Goal: Information Seeking & Learning: Learn about a topic

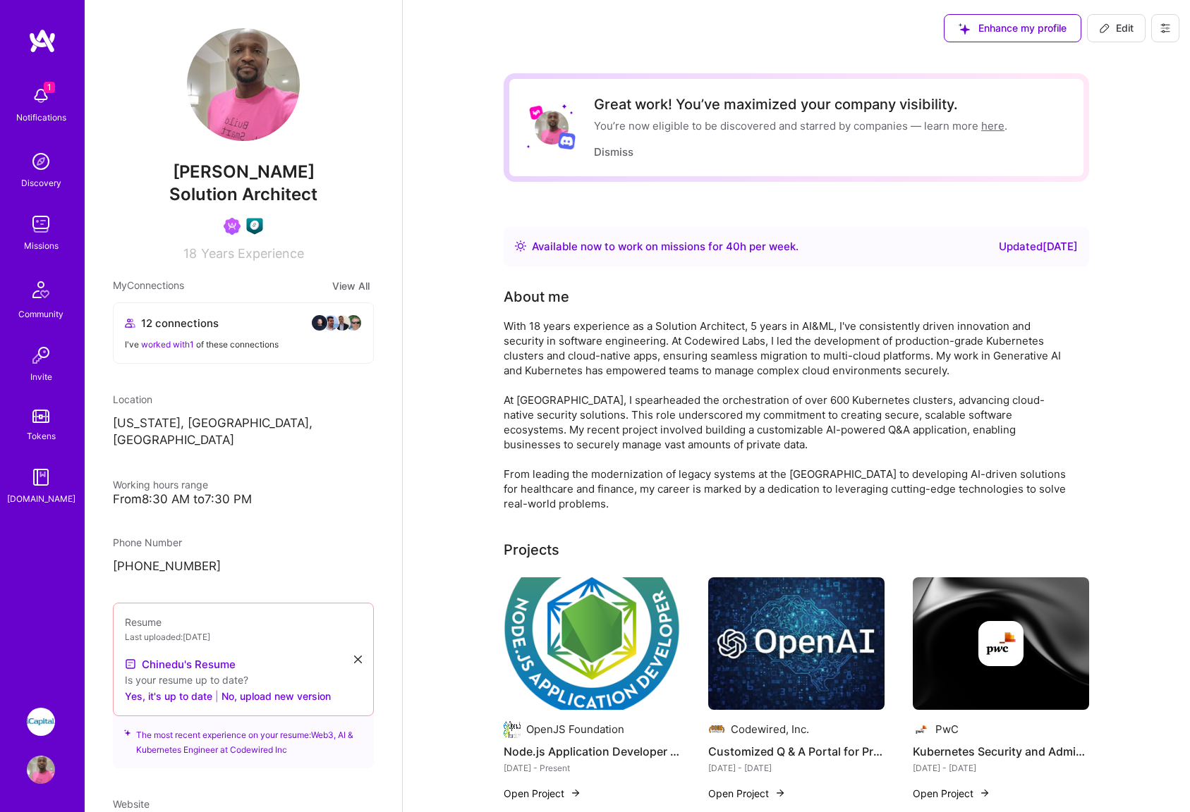
scroll to position [11, 0]
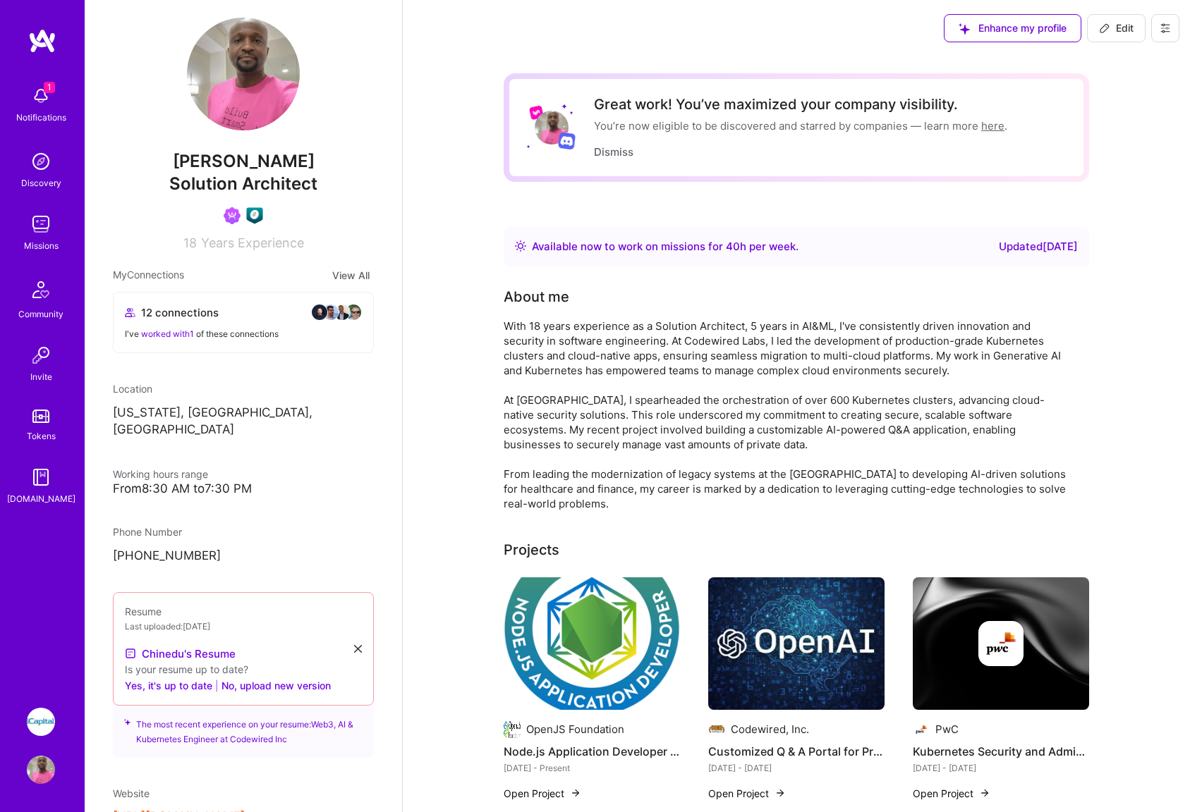
click at [42, 96] on img at bounding box center [41, 96] width 28 height 28
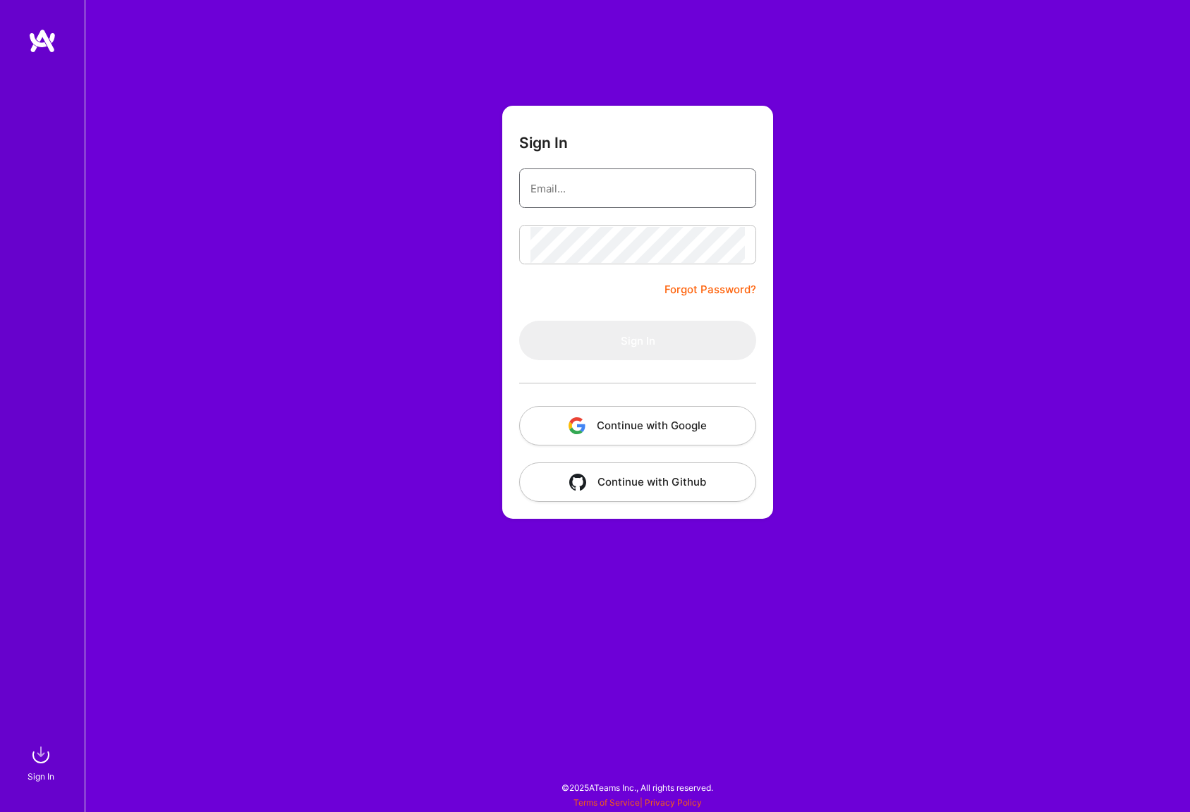
type input "[EMAIL_ADDRESS][DOMAIN_NAME]"
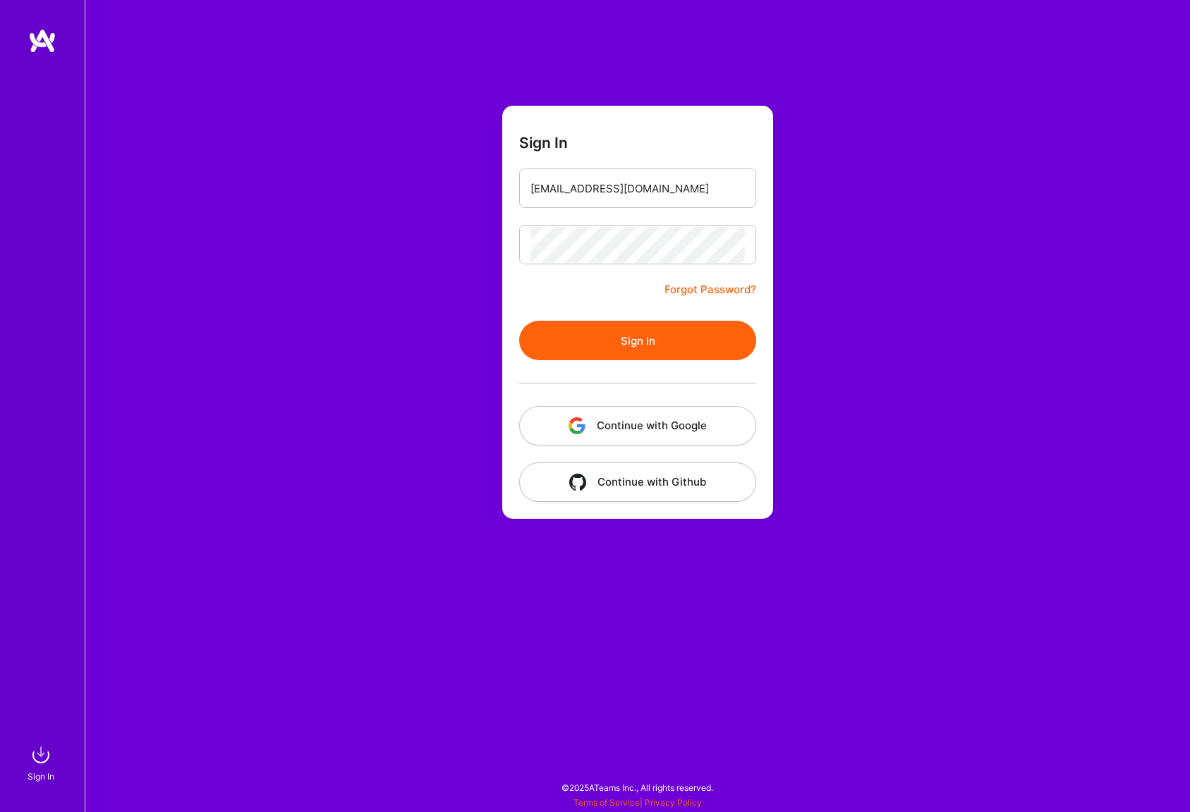
click at [604, 299] on form "Sign In [EMAIL_ADDRESS][DOMAIN_NAME] Forgot Password? Sign In Continue with Goo…" at bounding box center [637, 312] width 271 height 413
click at [602, 343] on button "Sign In" at bounding box center [637, 340] width 237 height 39
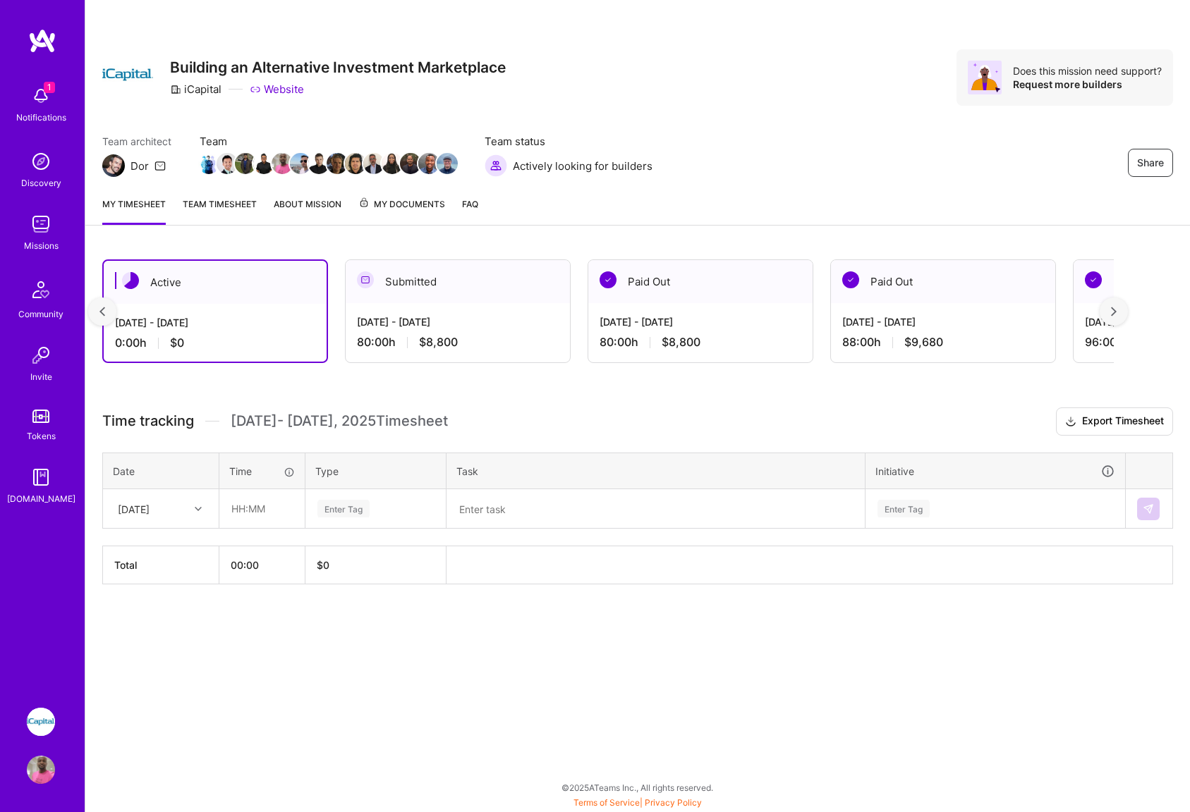
scroll to position [0, 6]
click at [413, 205] on span "My Documents" at bounding box center [401, 205] width 87 height 16
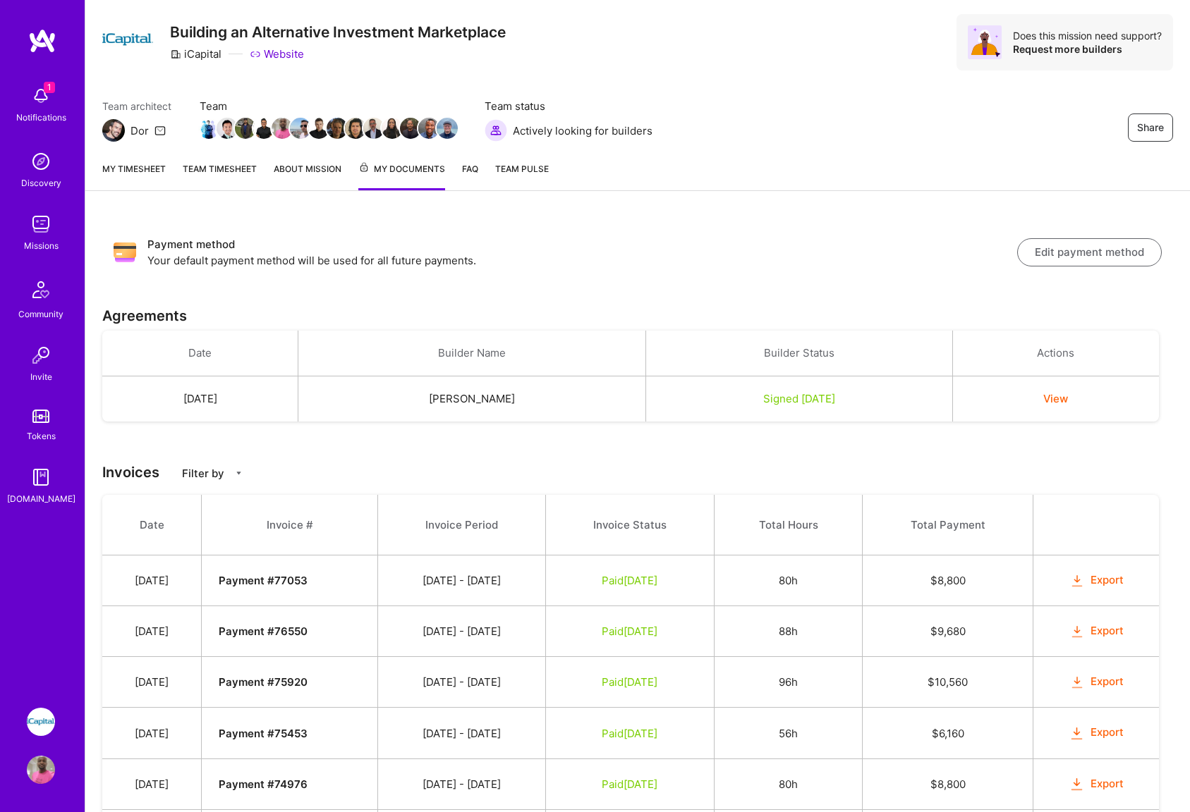
scroll to position [32, 0]
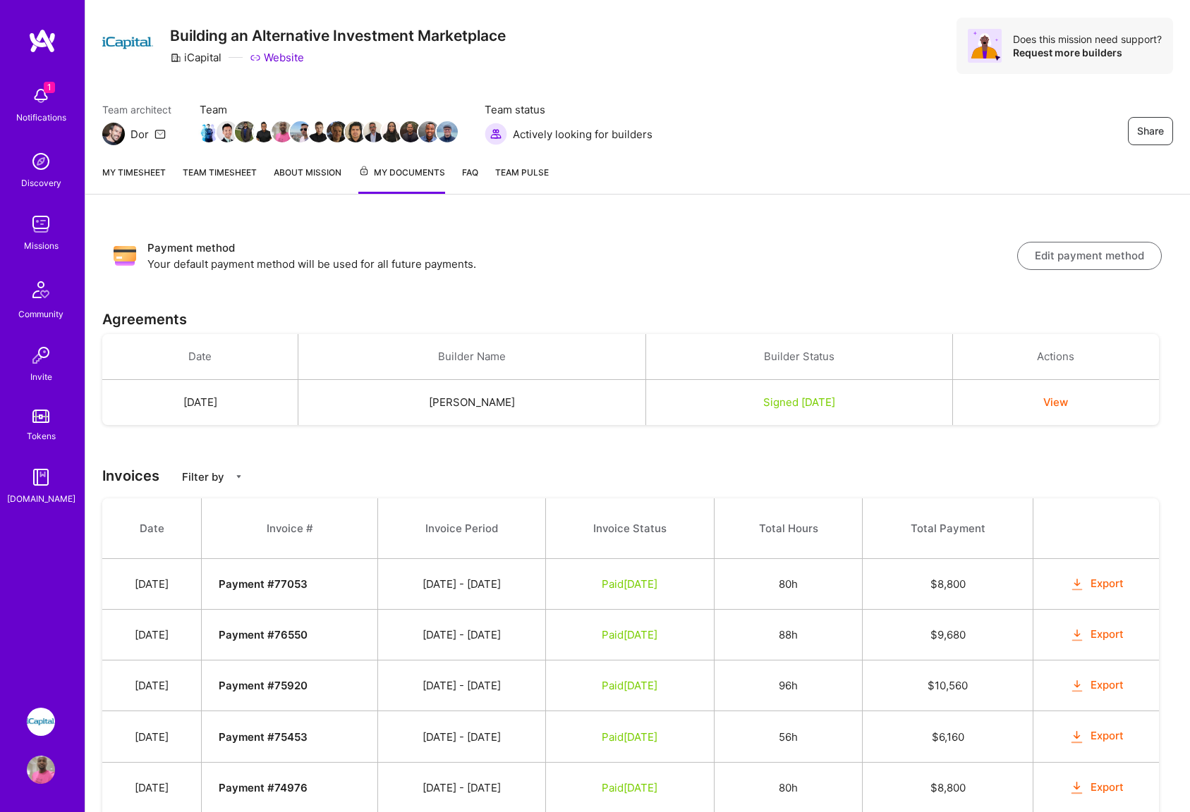
click at [292, 173] on link "About Mission" at bounding box center [308, 179] width 68 height 29
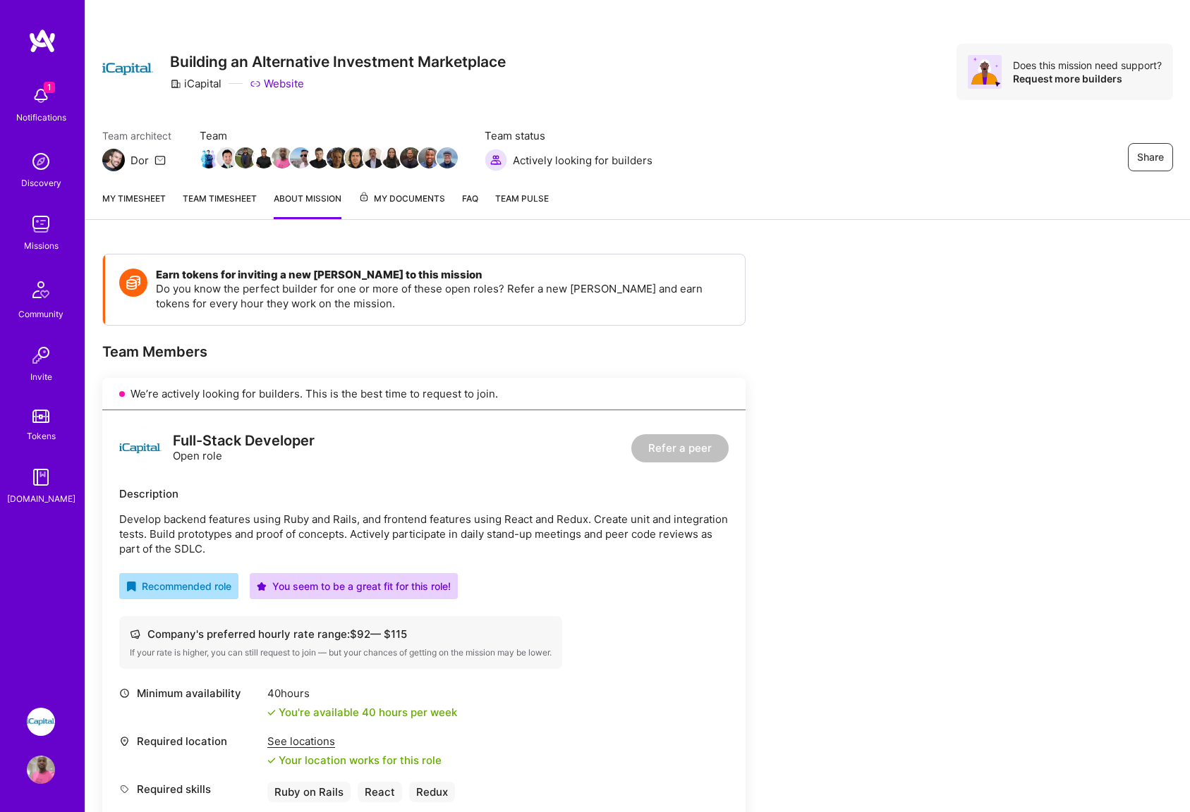
scroll to position [4, 0]
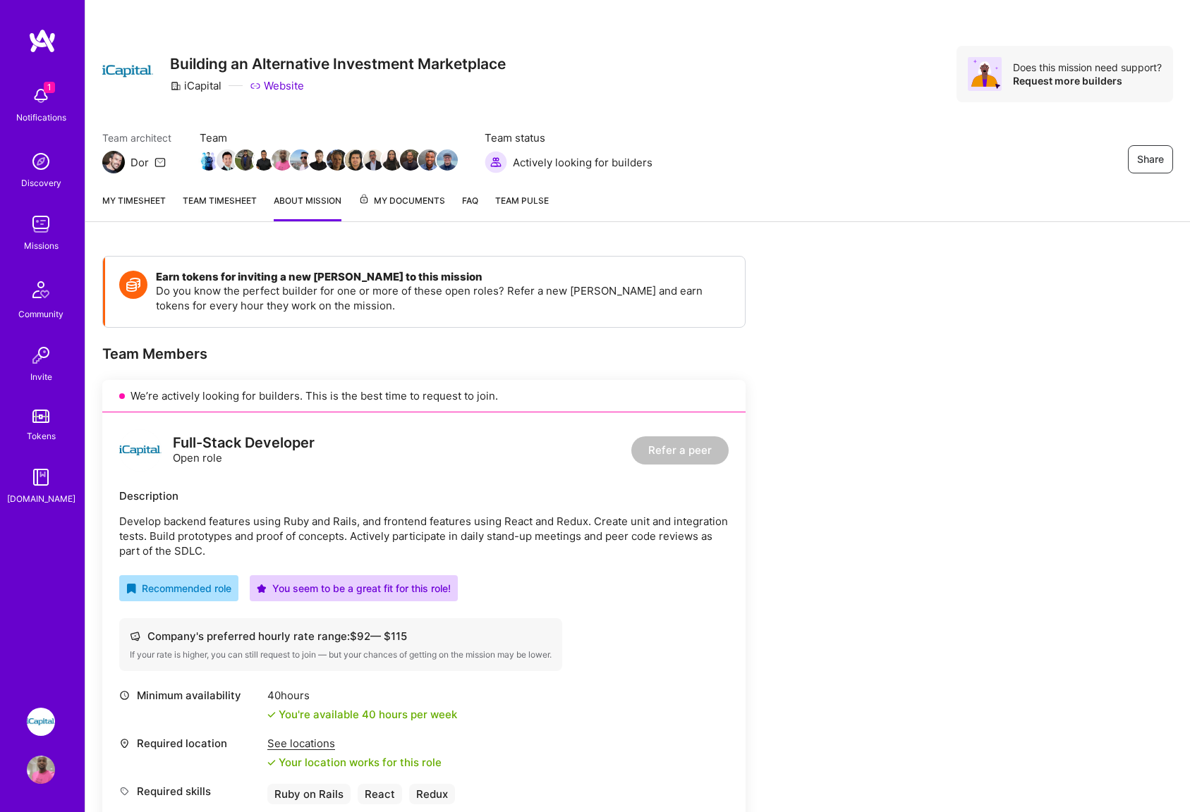
click at [396, 199] on span "My Documents" at bounding box center [401, 201] width 87 height 16
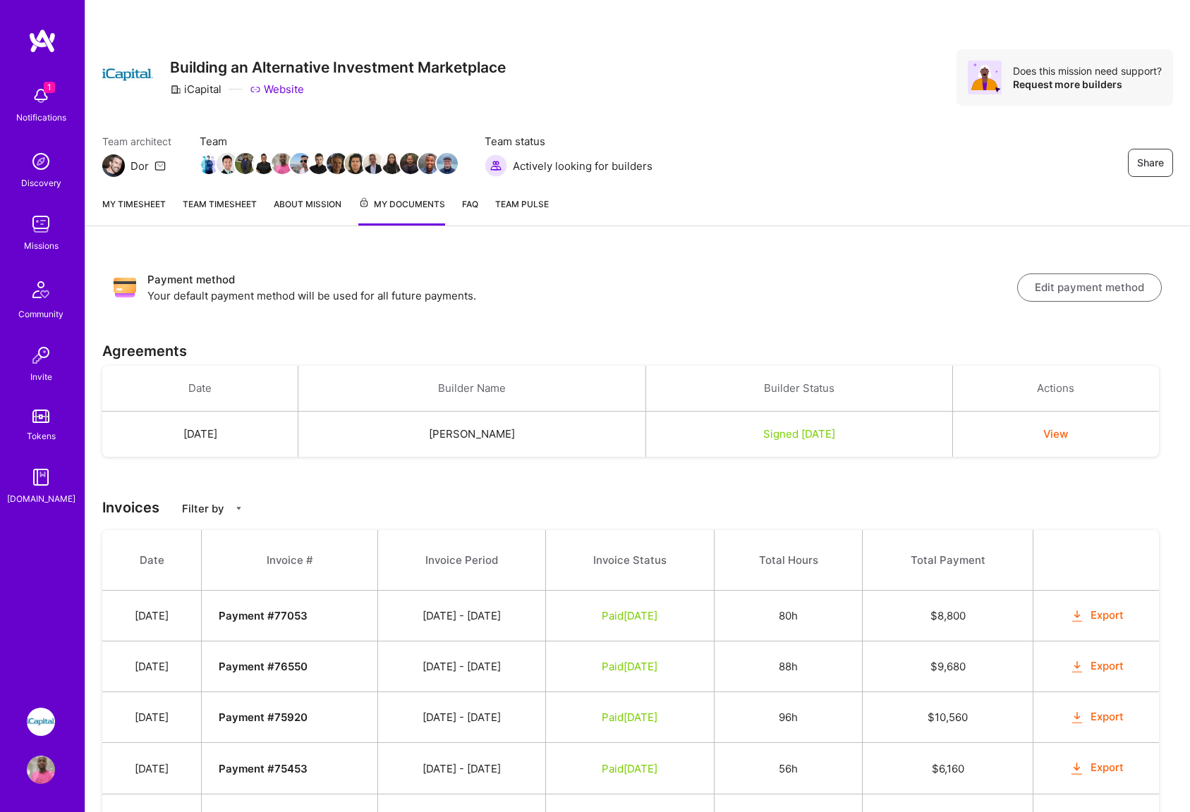
click at [315, 207] on link "About Mission" at bounding box center [308, 211] width 68 height 29
